Goal: Transaction & Acquisition: Purchase product/service

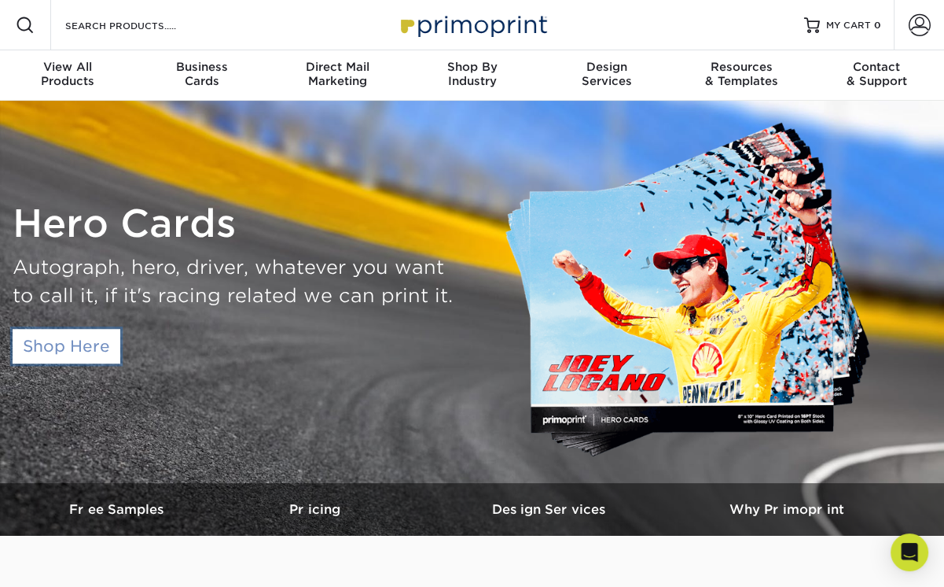
click at [97, 362] on link "Shop Here" at bounding box center [67, 346] width 108 height 35
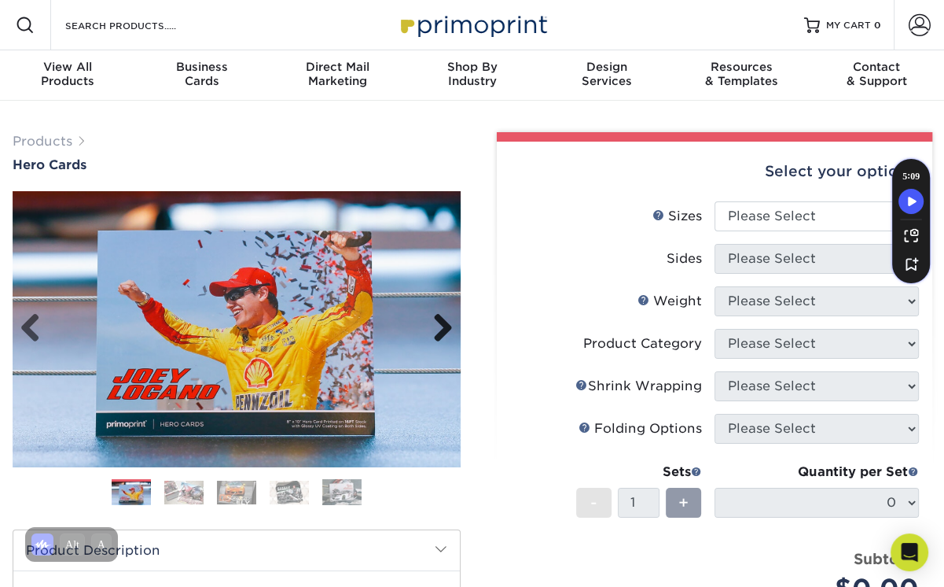
click at [440, 328] on link "Next" at bounding box center [437, 328] width 31 height 31
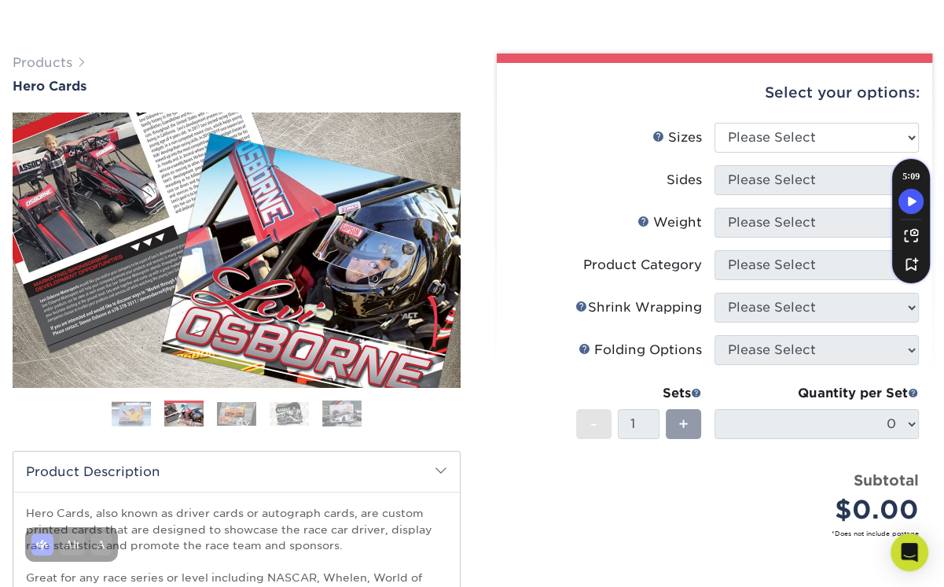
scroll to position [315, 0]
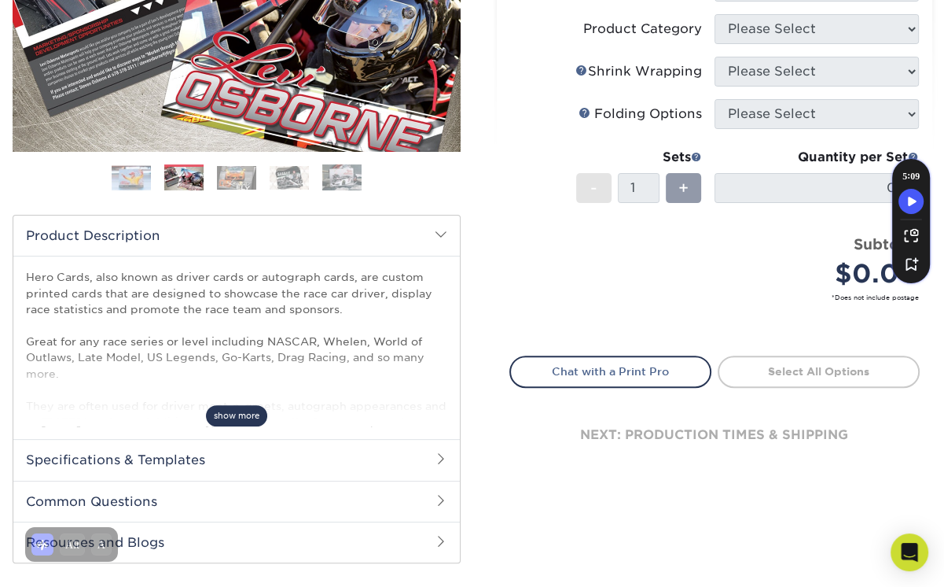
click at [231, 424] on span "show more" at bounding box center [236, 415] width 61 height 21
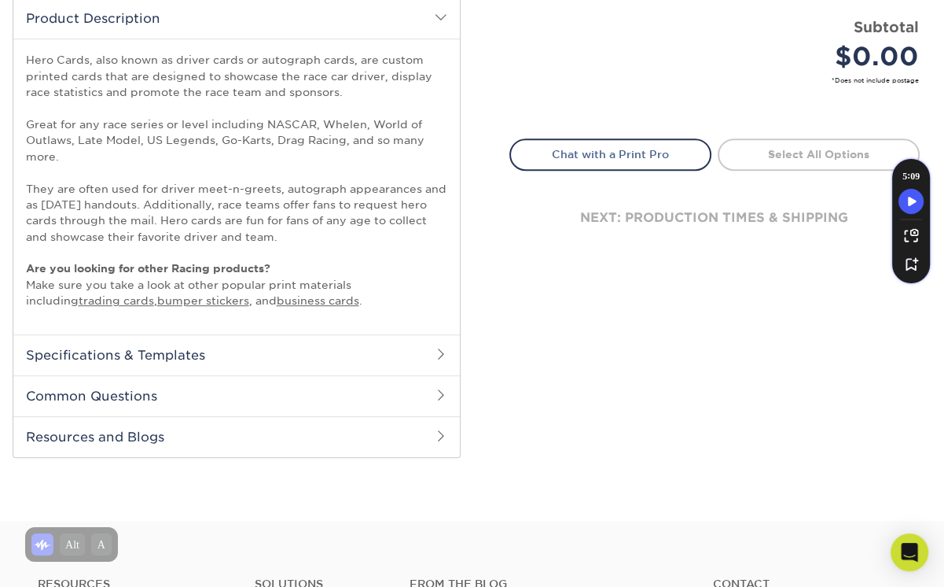
scroll to position [550, 0]
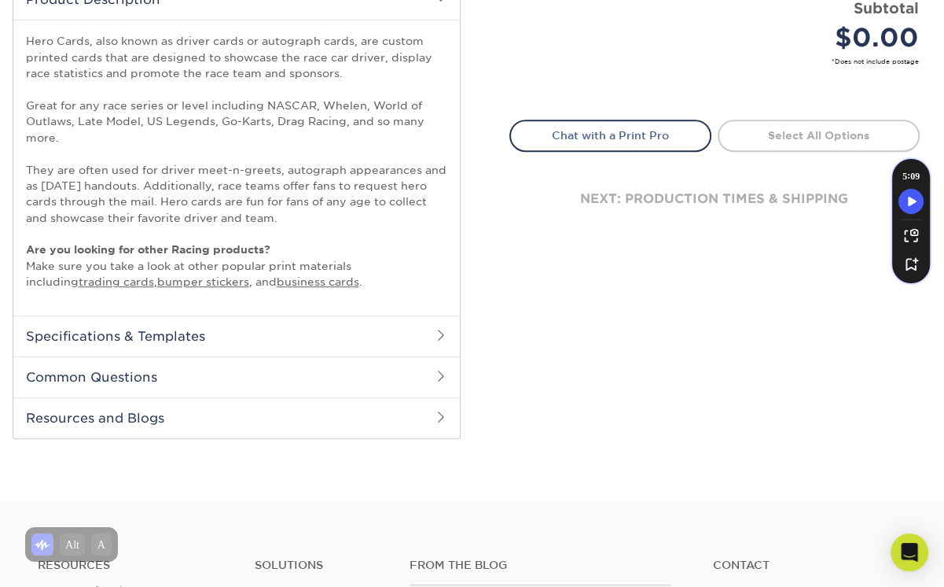
click at [436, 337] on span at bounding box center [441, 335] width 13 height 13
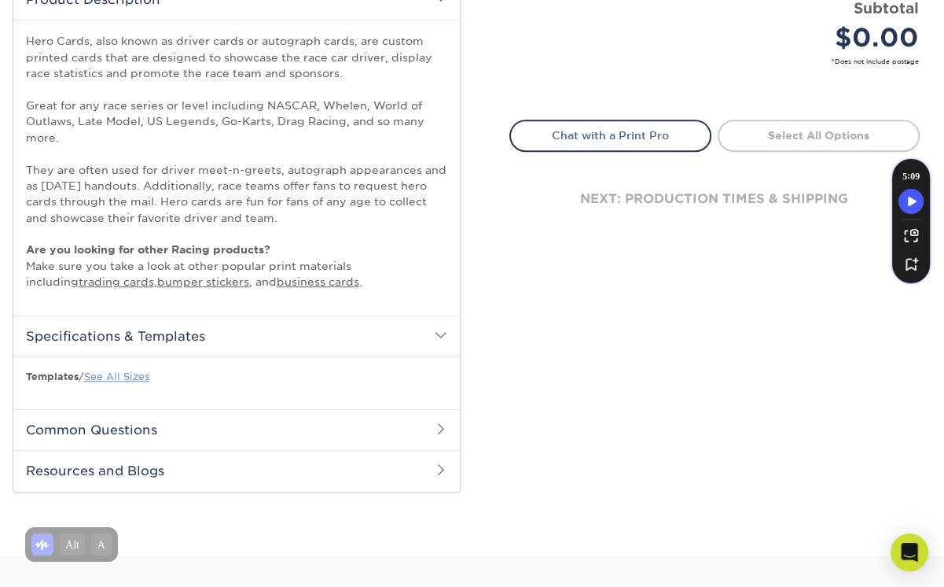
click at [110, 376] on link "See All Sizes" at bounding box center [116, 376] width 65 height 12
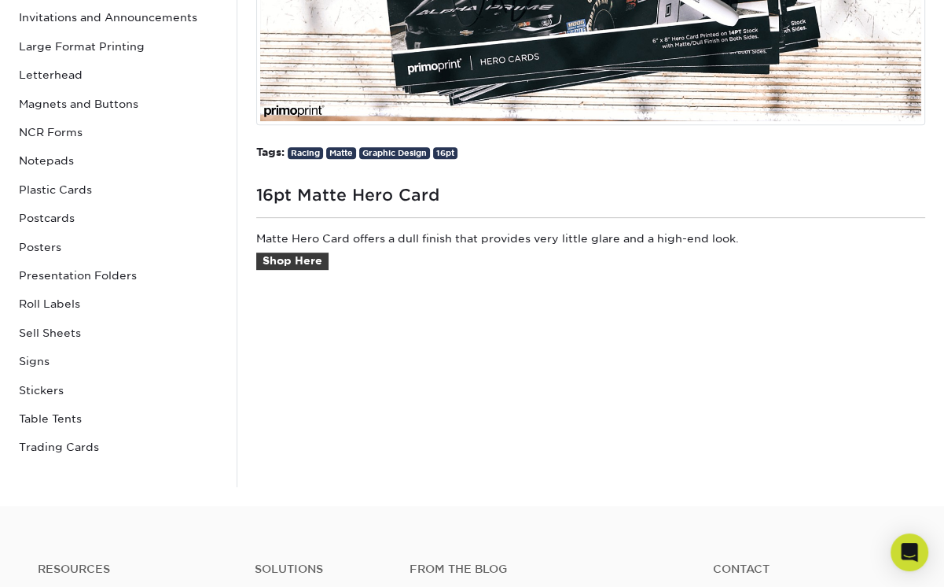
scroll to position [550, 0]
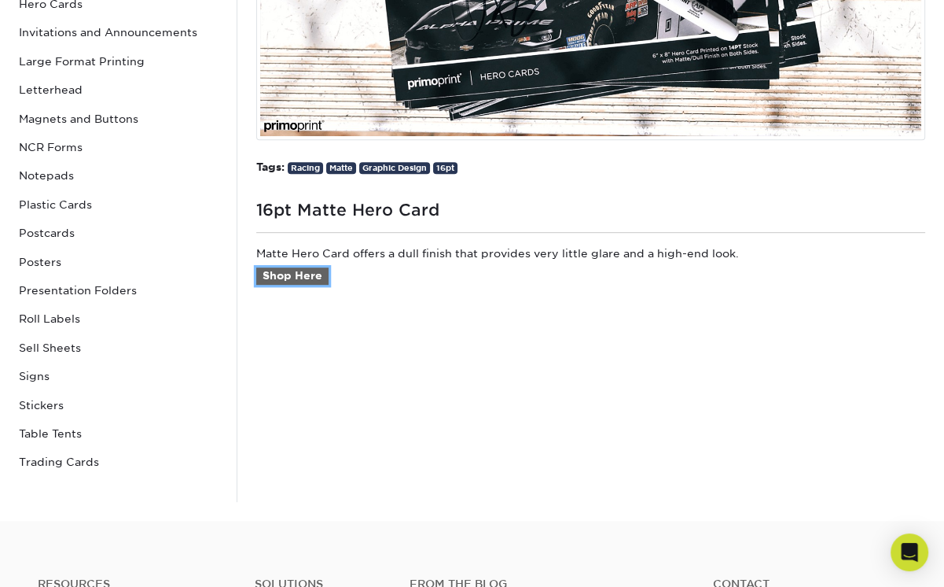
click at [304, 277] on link "Shop Here" at bounding box center [292, 275] width 72 height 17
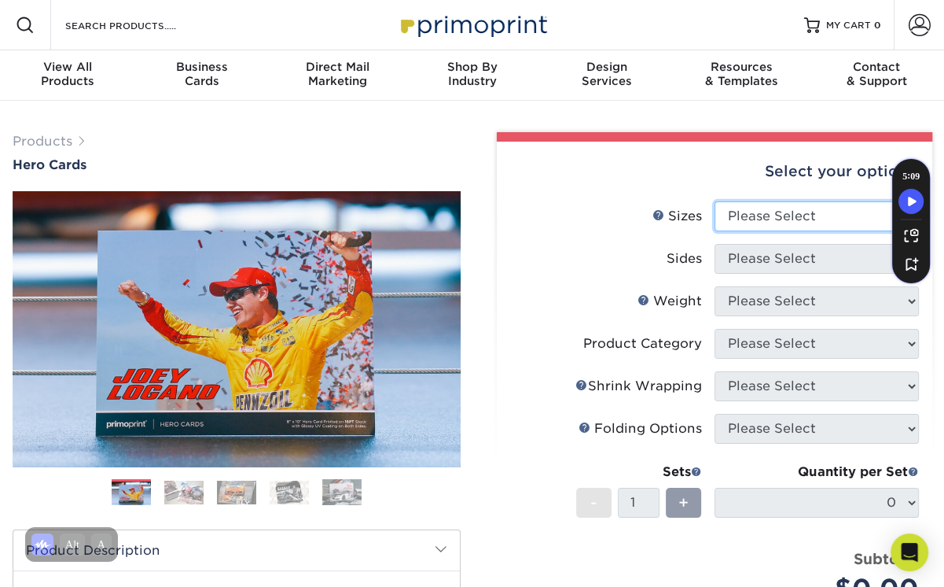
click at [831, 215] on select "Please Select 1.5" x 7" 4" x 6" 5" x 7" 6" x 8" 6" x 8.5" 6" x 9" 7" x 8.5" 7.5…" at bounding box center [817, 216] width 204 height 30
click at [477, 180] on div "Select your options: Sizes Help Sizes Please Select 1.5" x 7" 4" x 6" N/A" at bounding box center [709, 514] width 472 height 764
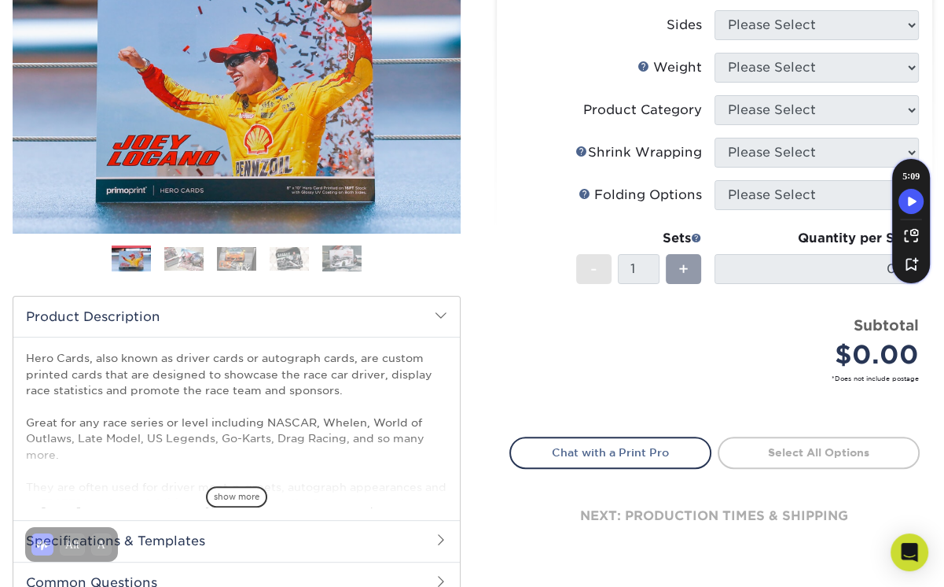
scroll to position [236, 0]
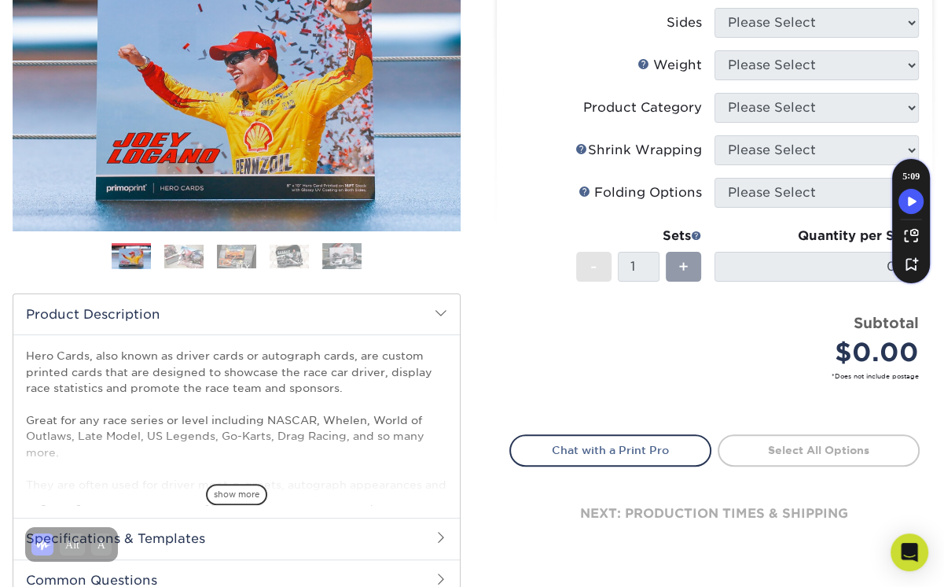
click at [176, 257] on img at bounding box center [183, 257] width 39 height 24
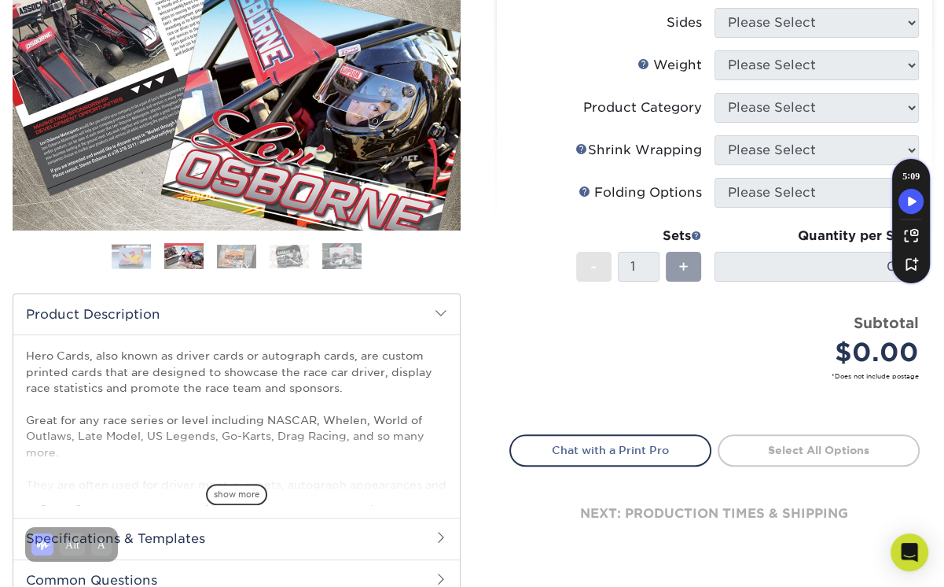
scroll to position [393, 0]
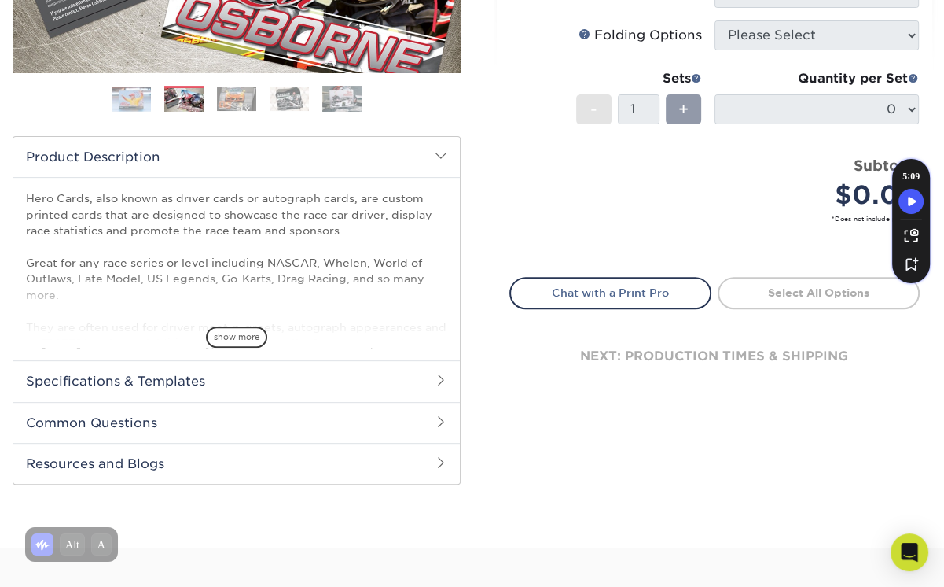
click at [204, 382] on h2 "Specifications & Templates" at bounding box center [236, 380] width 447 height 41
click at [130, 422] on link "See All Sizes" at bounding box center [116, 422] width 65 height 12
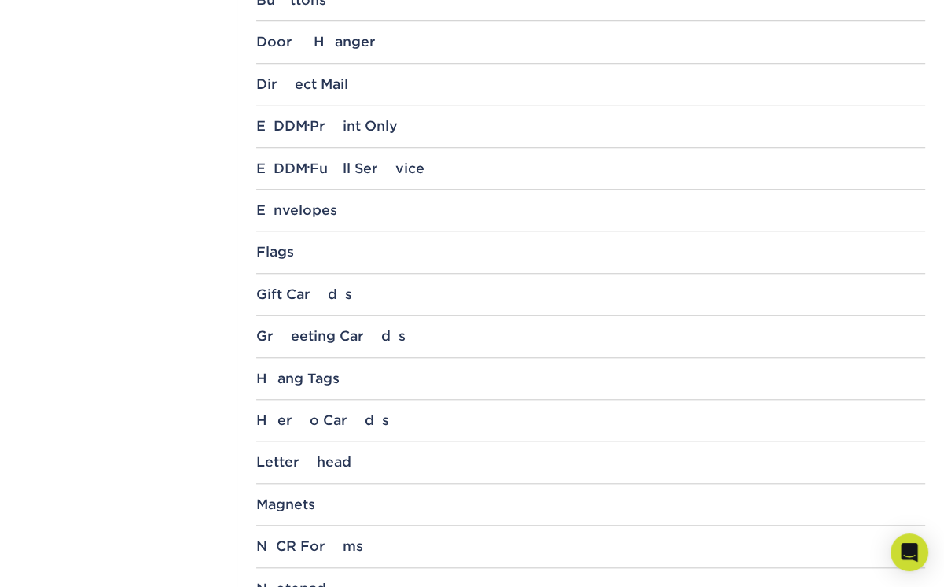
scroll to position [1180, 0]
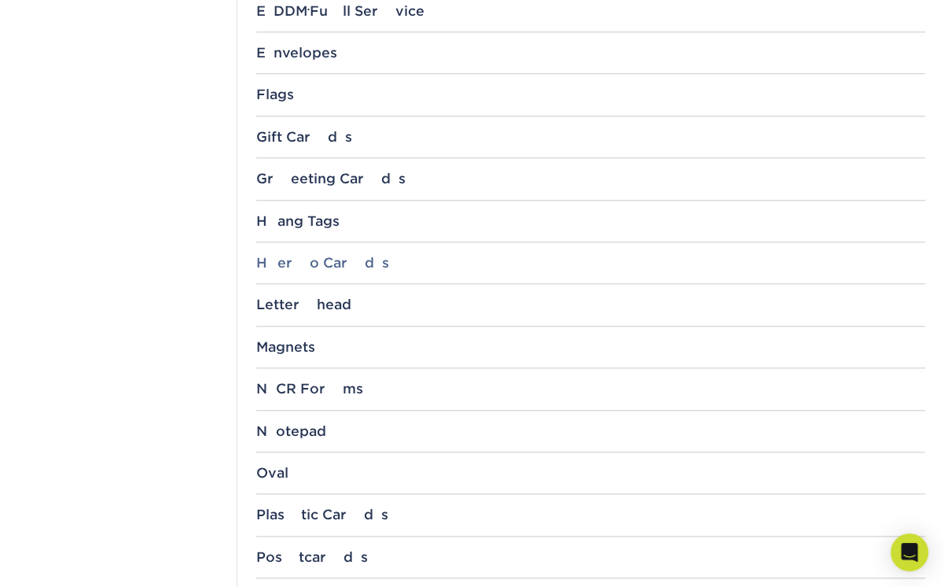
click at [315, 263] on div "Hero Cards" at bounding box center [590, 263] width 669 height 16
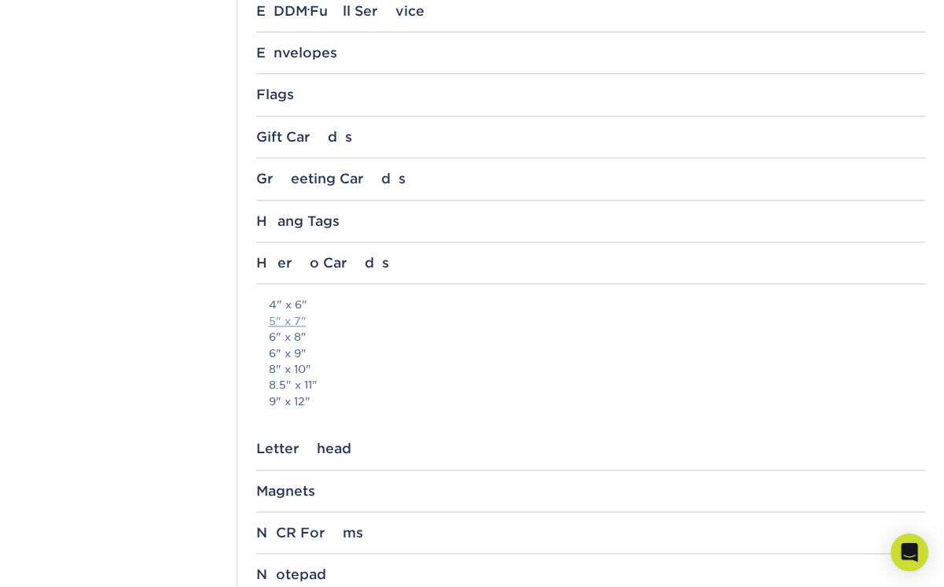
click at [294, 315] on link "5" x 7"" at bounding box center [288, 321] width 38 height 13
